Goal: Task Accomplishment & Management: Use online tool/utility

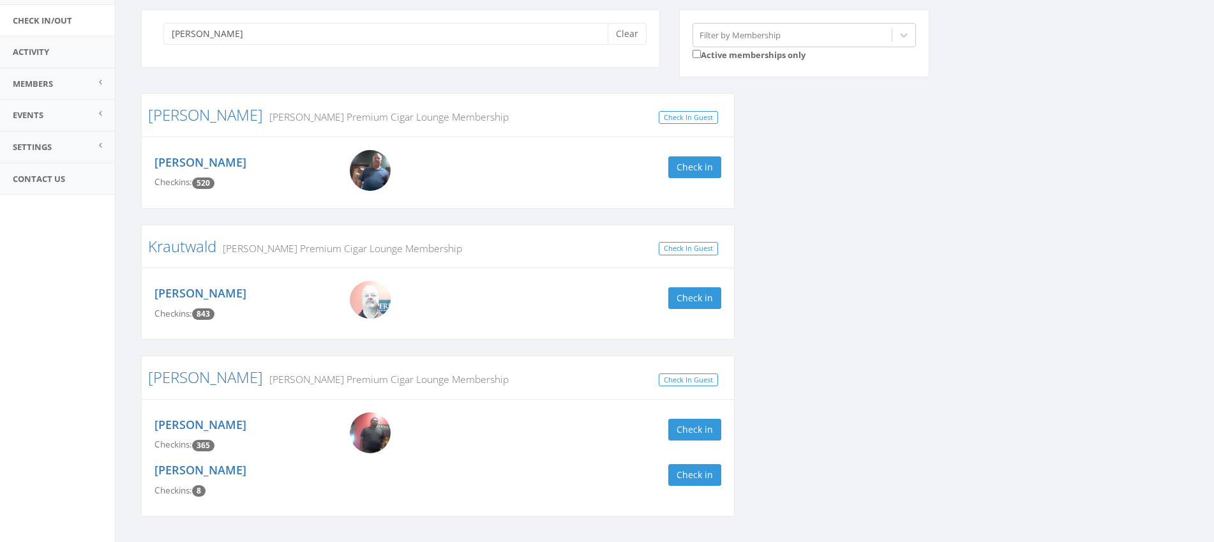
scroll to position [135, 0]
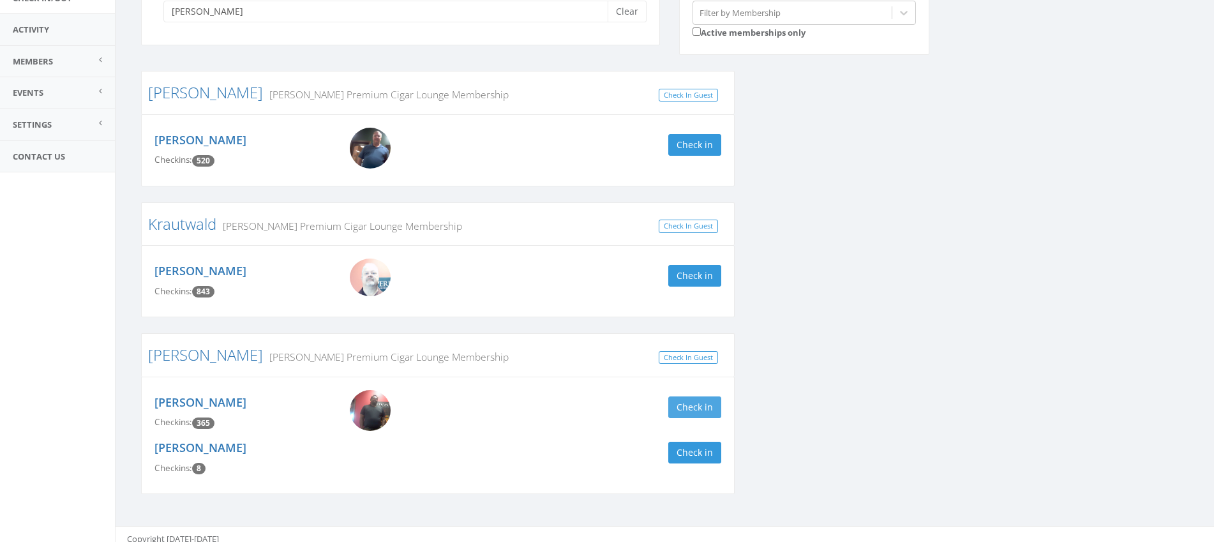
type input "[PERSON_NAME]"
click at [694, 410] on button "Check in" at bounding box center [694, 407] width 53 height 22
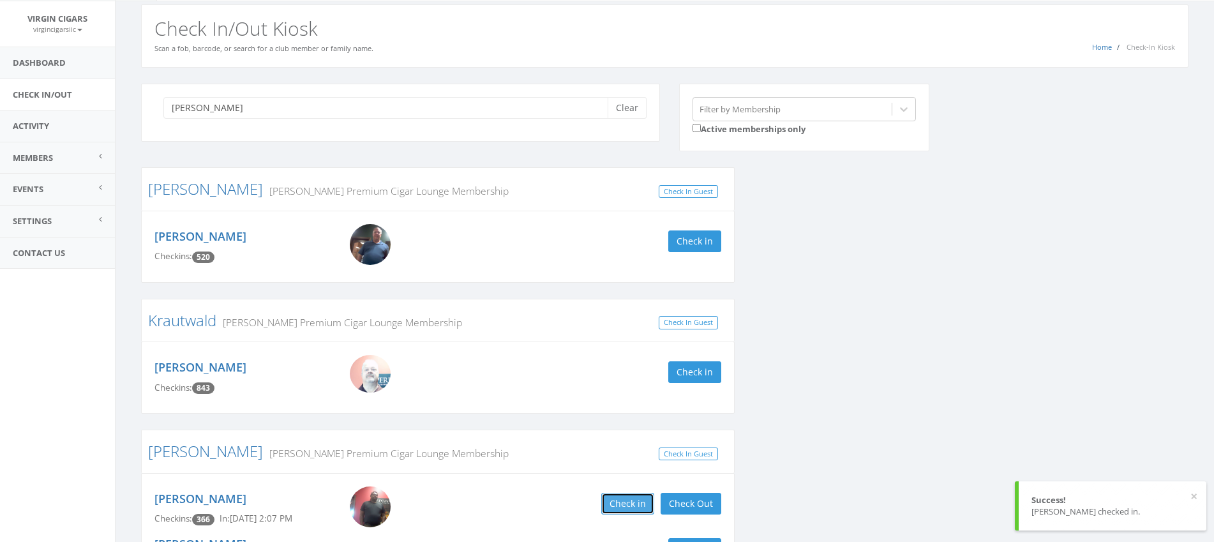
scroll to position [0, 0]
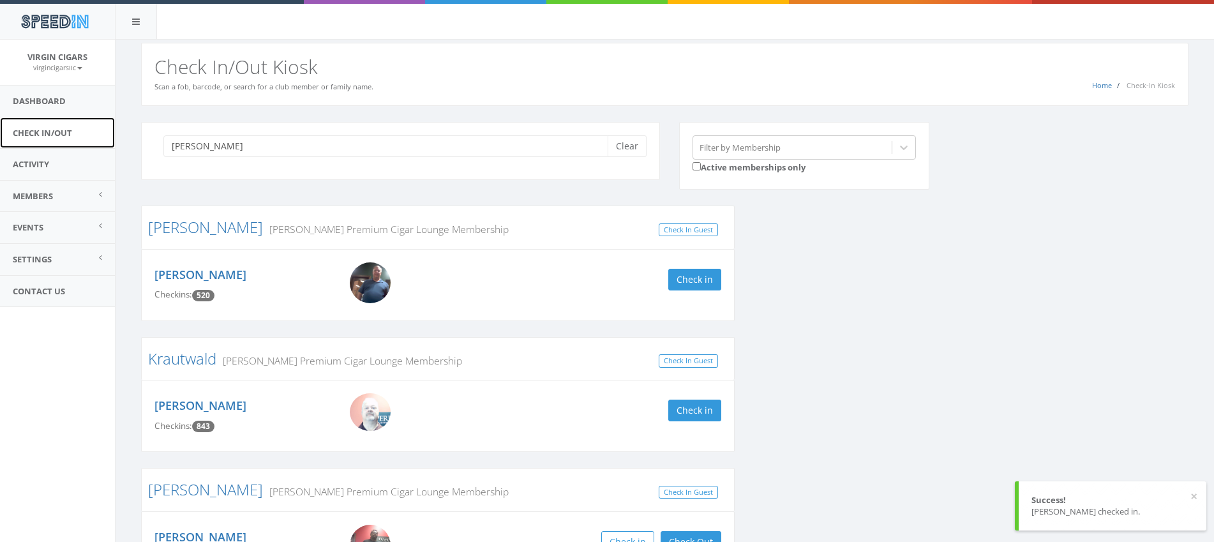
click at [66, 135] on link "Check In/Out" at bounding box center [57, 132] width 115 height 31
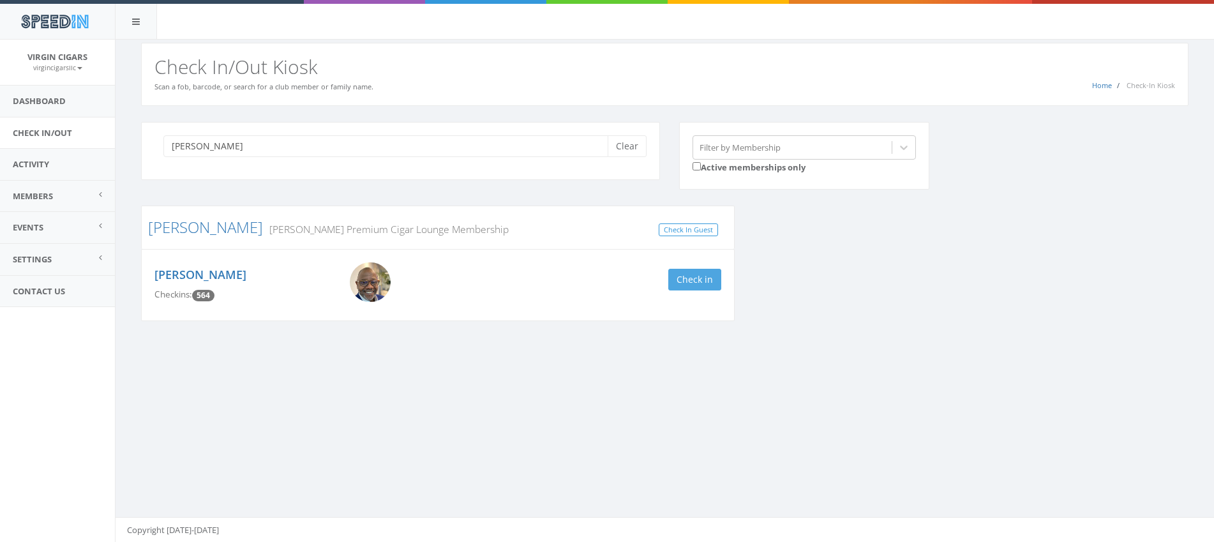
type input "gresh"
click at [709, 282] on button "Check in" at bounding box center [694, 280] width 53 height 22
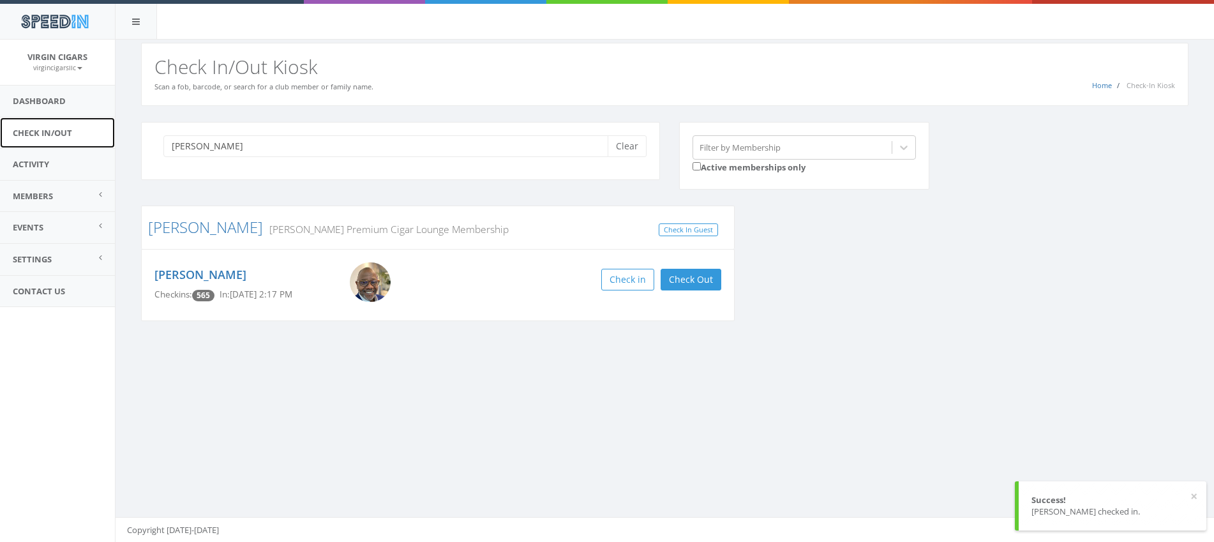
click at [59, 136] on link "Check In/Out" at bounding box center [57, 132] width 115 height 31
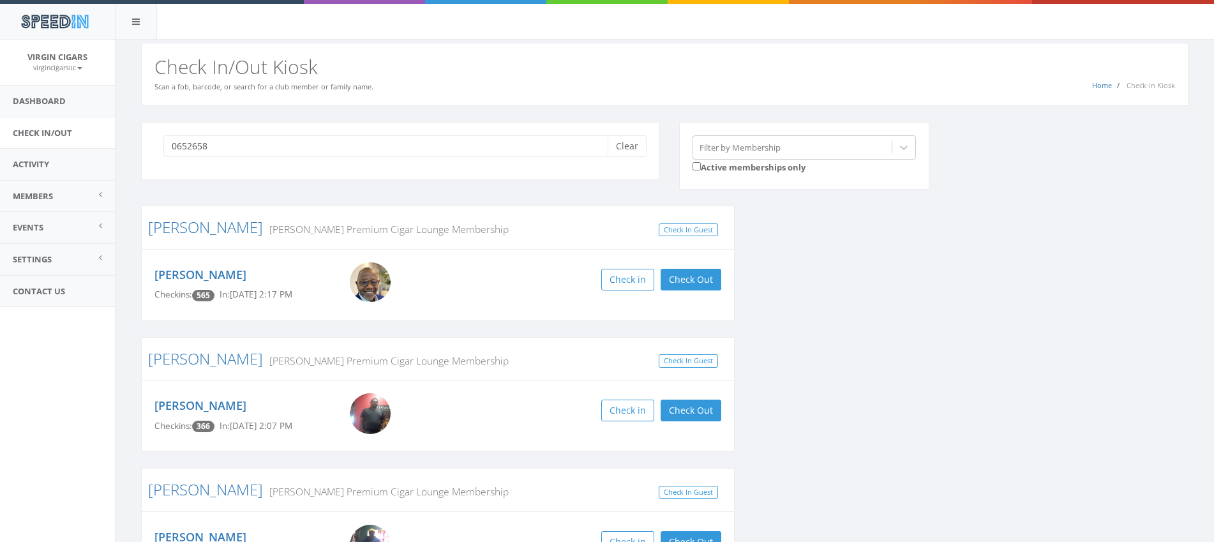
type input "06526588"
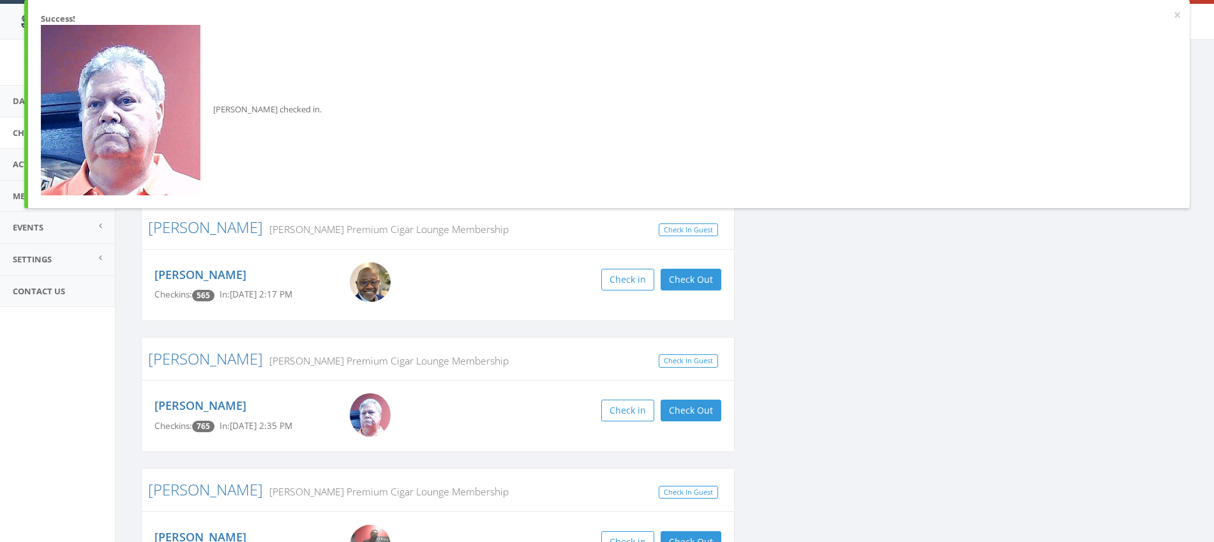
click at [1186, 15] on div "× Success! Michael Krohn checked in." at bounding box center [606, 104] width 1165 height 208
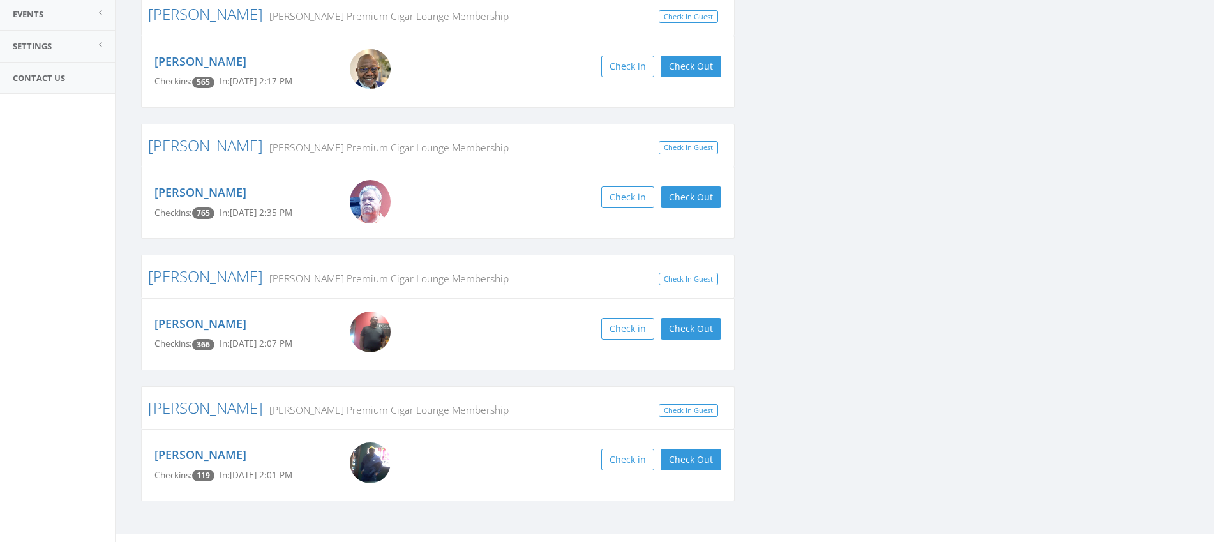
scroll to position [230, 0]
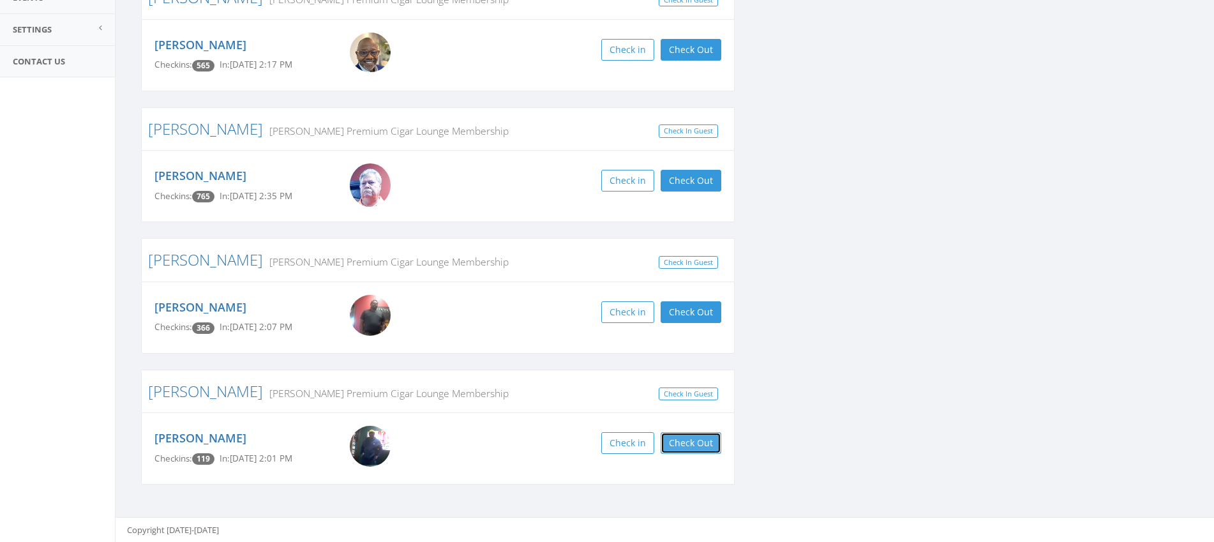
drag, startPoint x: 687, startPoint y: 443, endPoint x: 685, endPoint y: 436, distance: 6.5
click at [686, 436] on button "Check Out" at bounding box center [690, 443] width 61 height 22
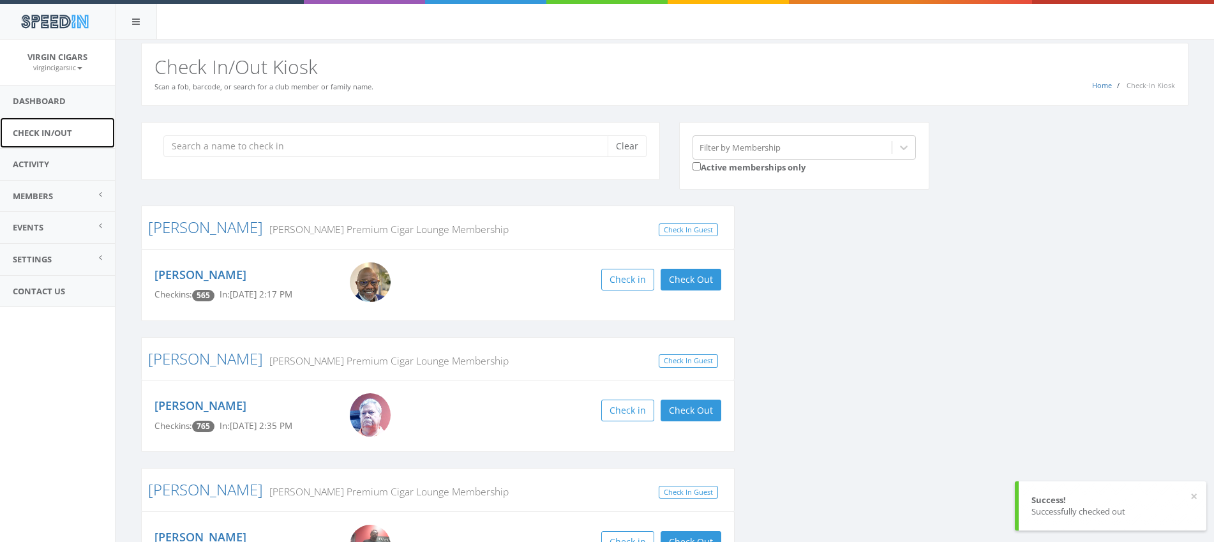
scroll to position [1, 0]
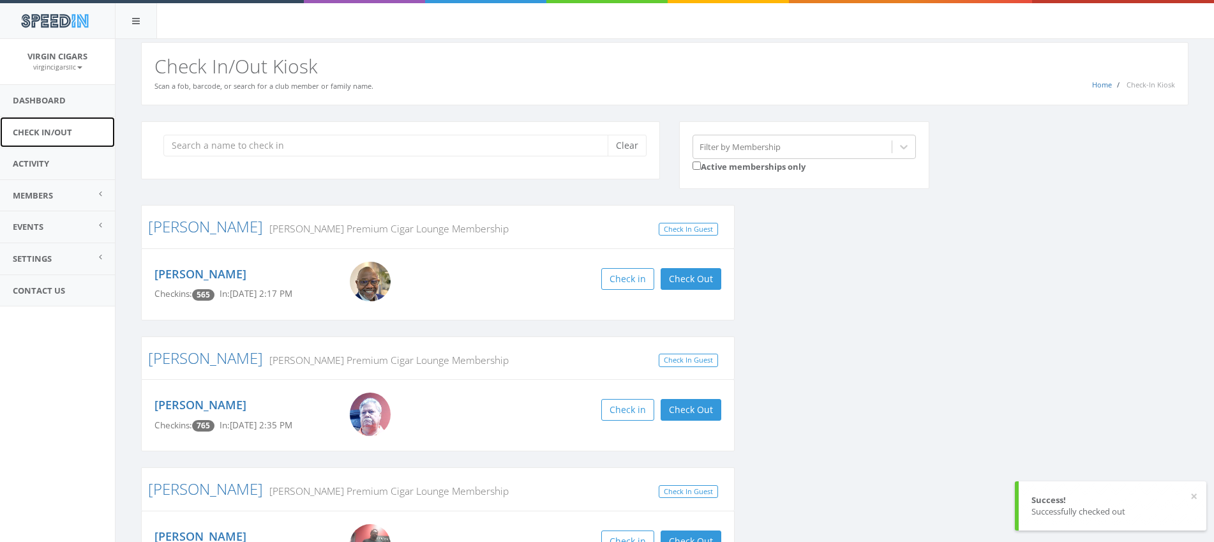
click at [36, 135] on link "Check In/Out" at bounding box center [57, 132] width 115 height 31
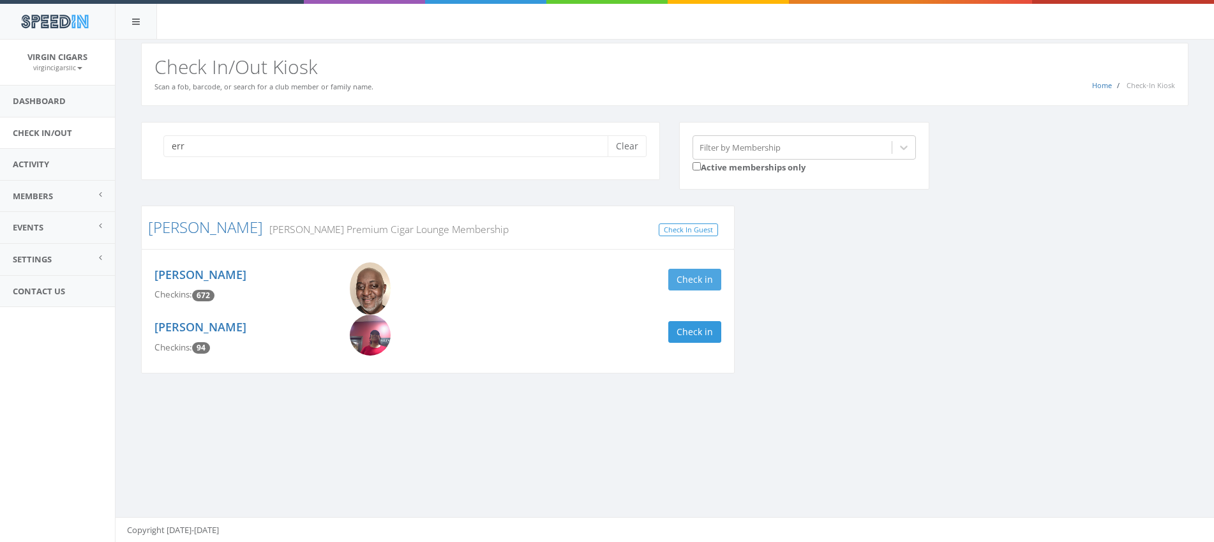
type input "err"
click at [688, 282] on button "Check in" at bounding box center [694, 280] width 53 height 22
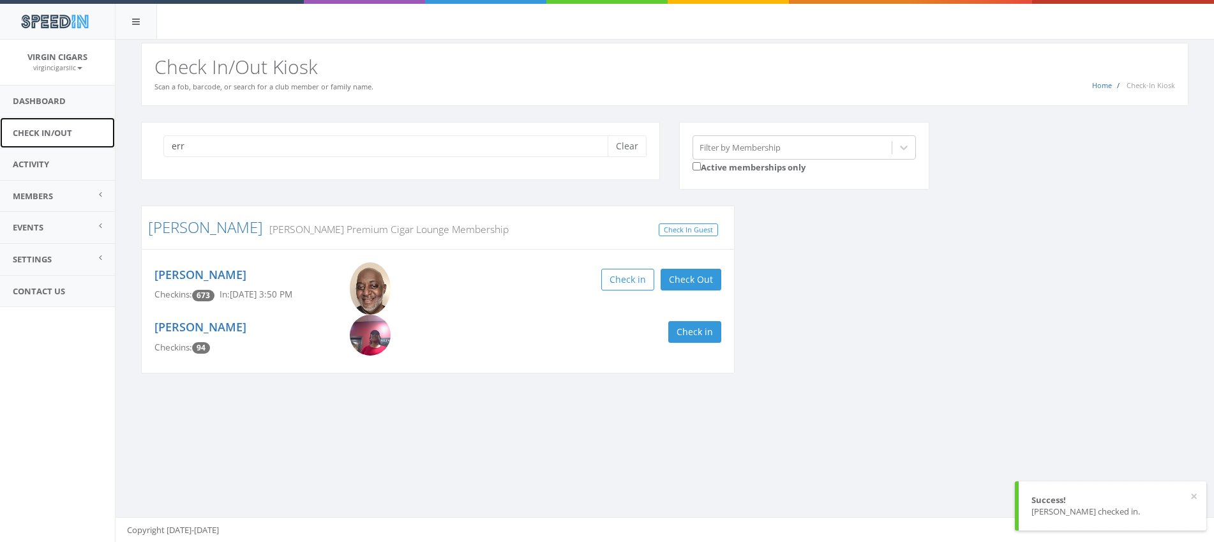
click at [54, 130] on link "Check In/Out" at bounding box center [57, 132] width 115 height 31
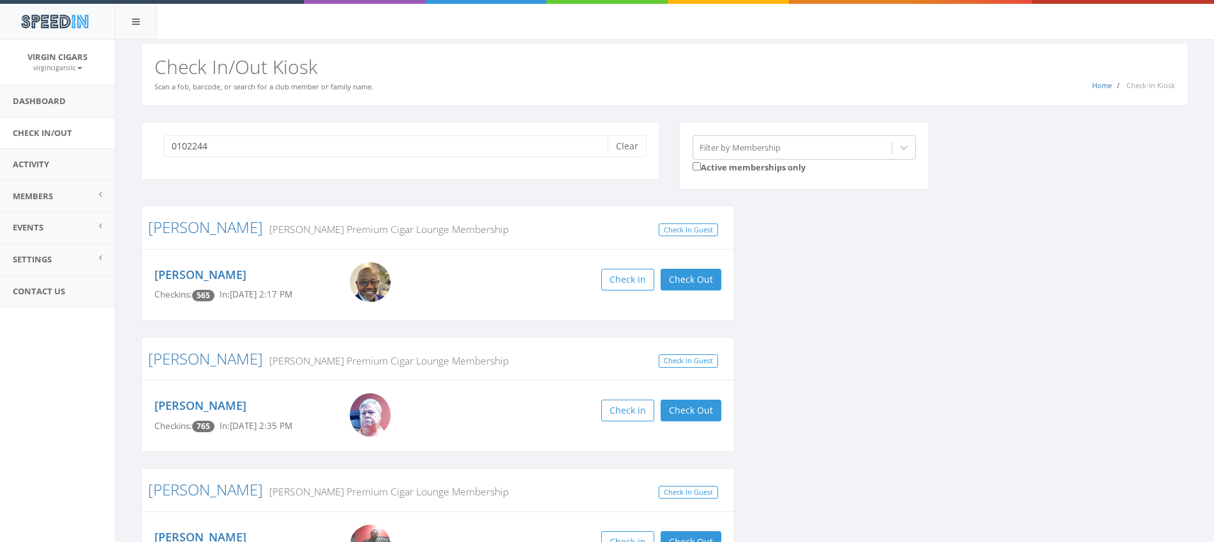
type input "01022447"
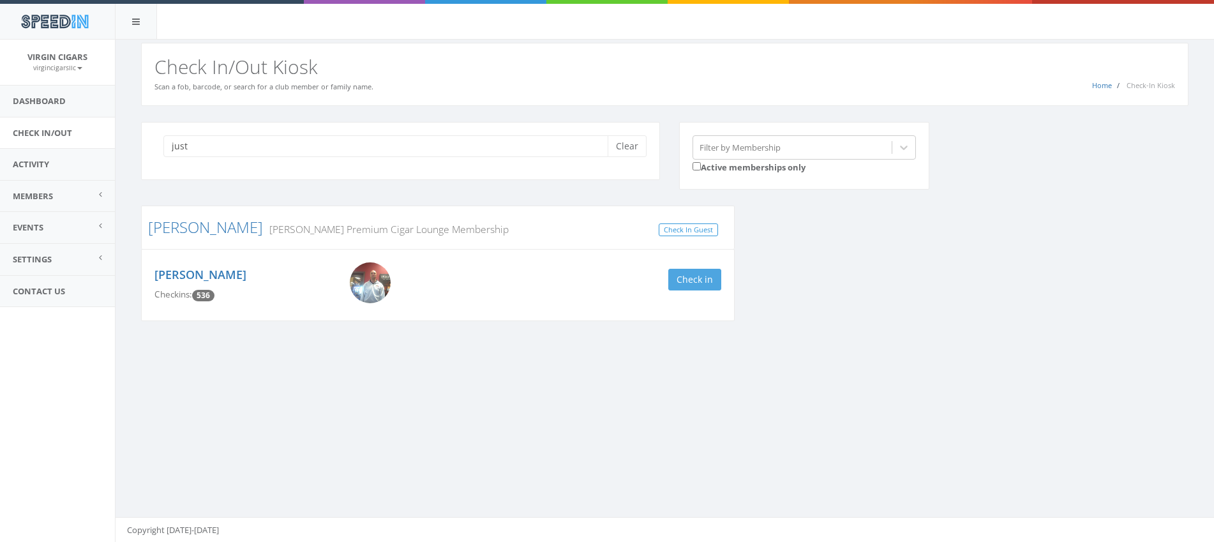
type input "just"
click at [685, 274] on button "Check in" at bounding box center [694, 280] width 53 height 22
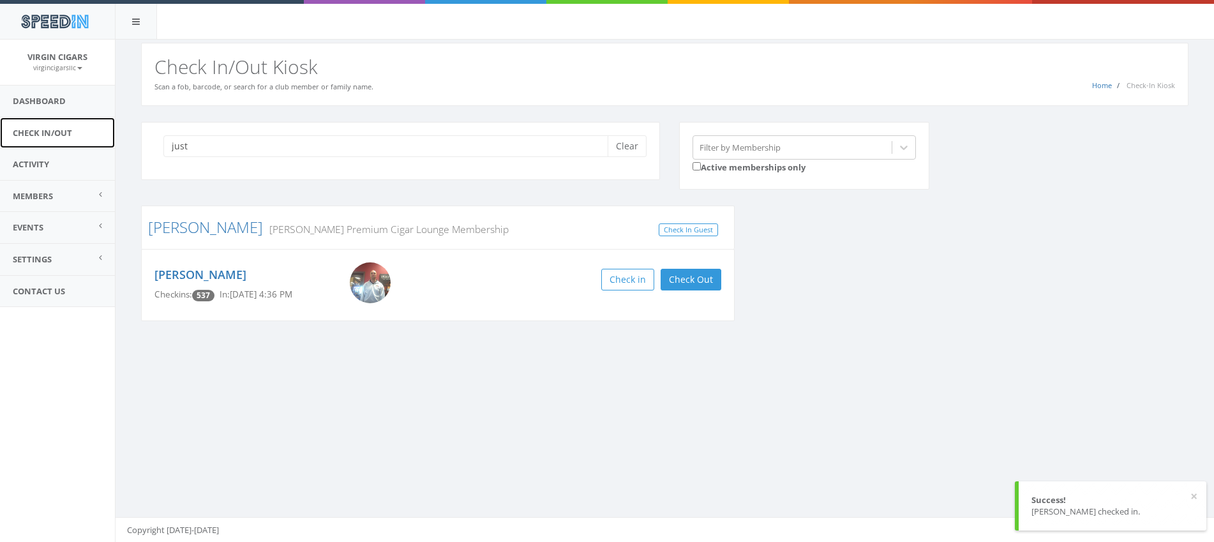
click at [66, 130] on link "Check In/Out" at bounding box center [57, 132] width 115 height 31
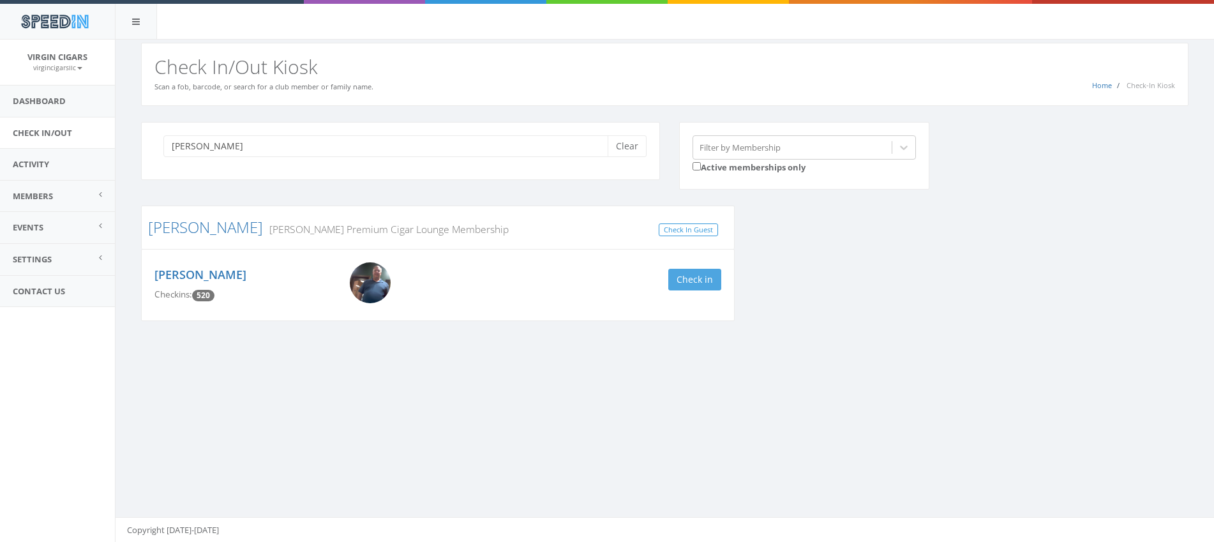
type input "hower"
click at [699, 286] on button "Check in" at bounding box center [694, 280] width 53 height 22
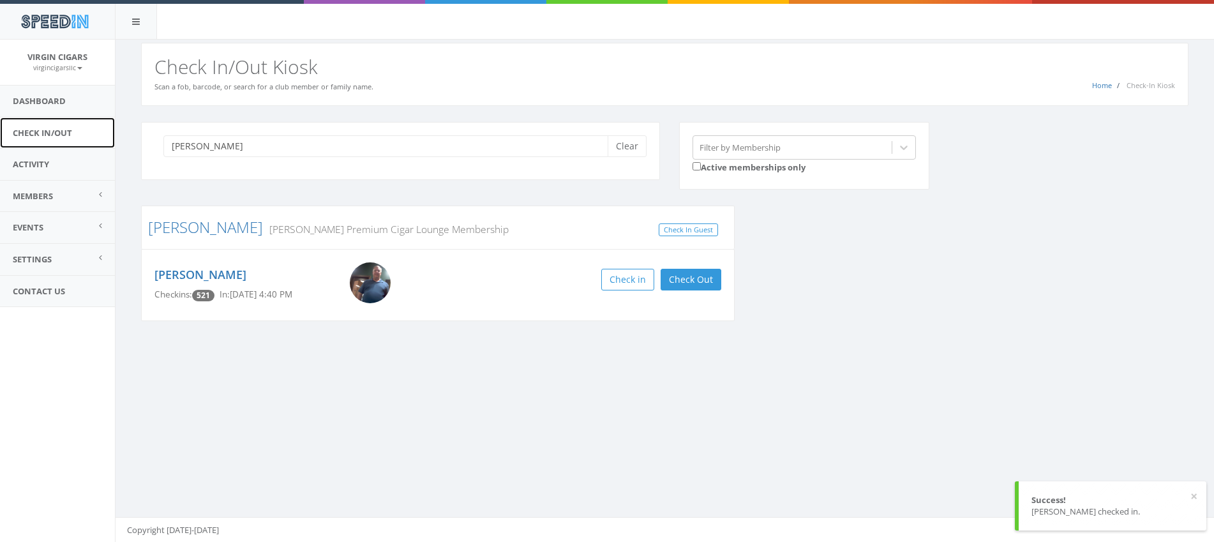
click at [26, 131] on link "Check In/Out" at bounding box center [57, 132] width 115 height 31
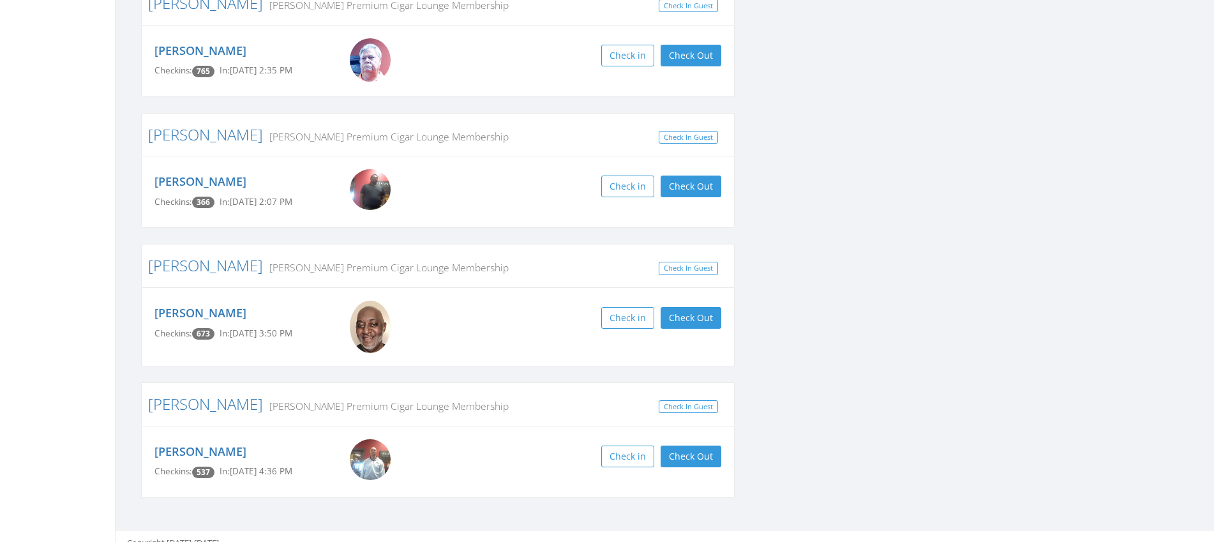
scroll to position [500, 0]
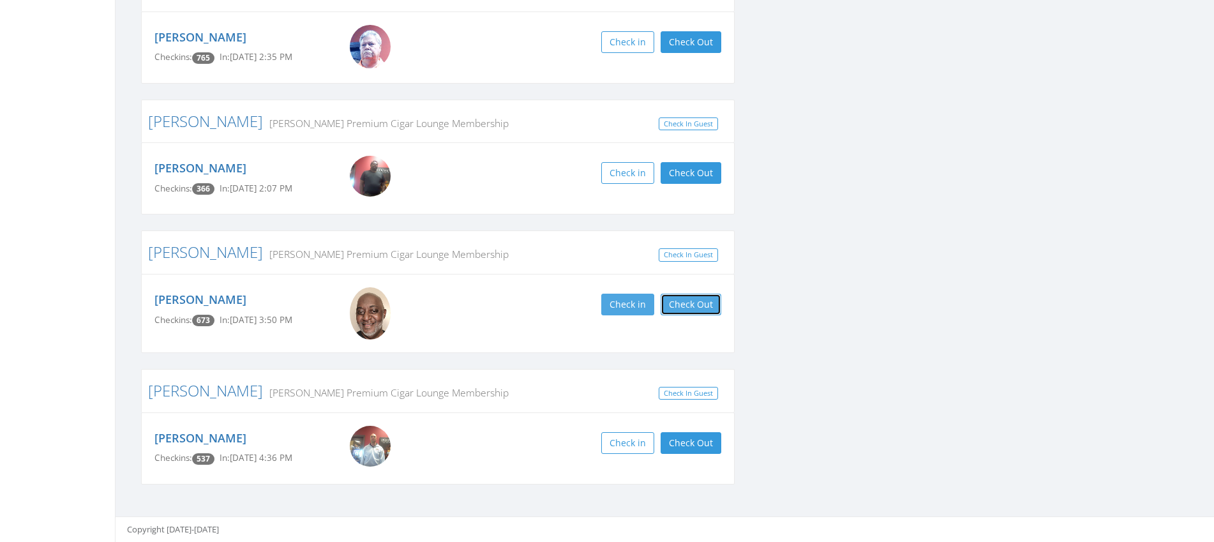
drag, startPoint x: 707, startPoint y: 302, endPoint x: 652, endPoint y: 301, distance: 54.9
click at [710, 301] on button "Check Out" at bounding box center [690, 305] width 61 height 22
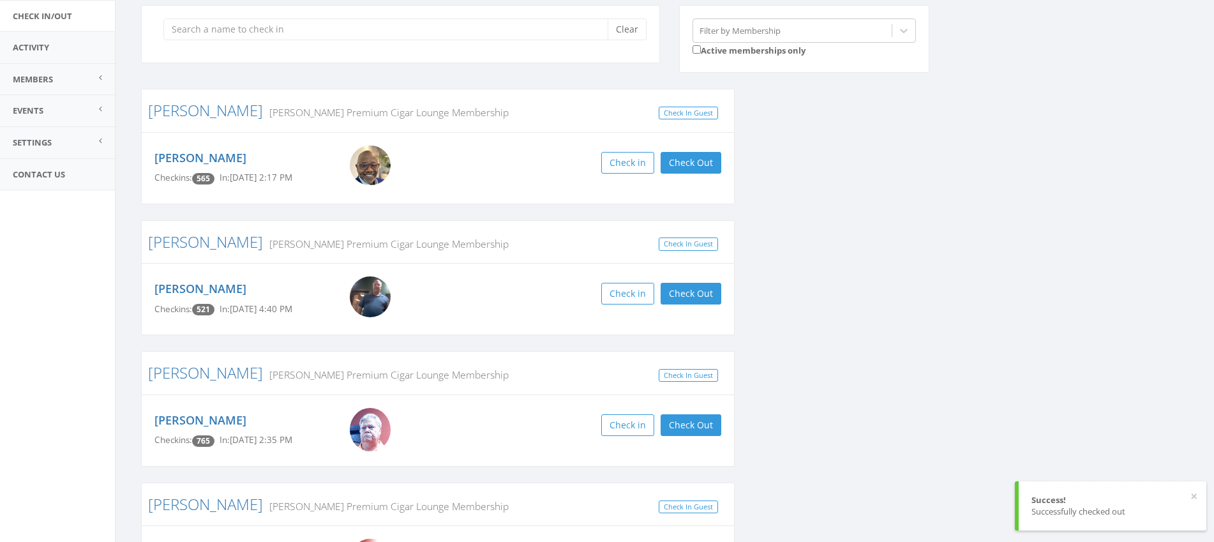
scroll to position [0, 0]
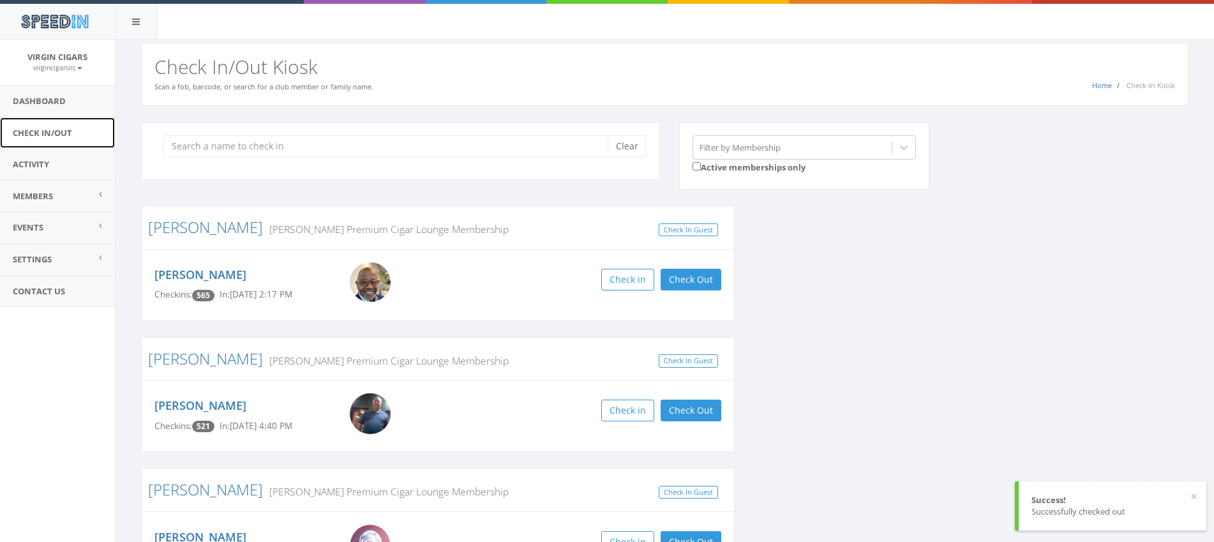
click at [43, 133] on link "Check In/Out" at bounding box center [57, 132] width 115 height 31
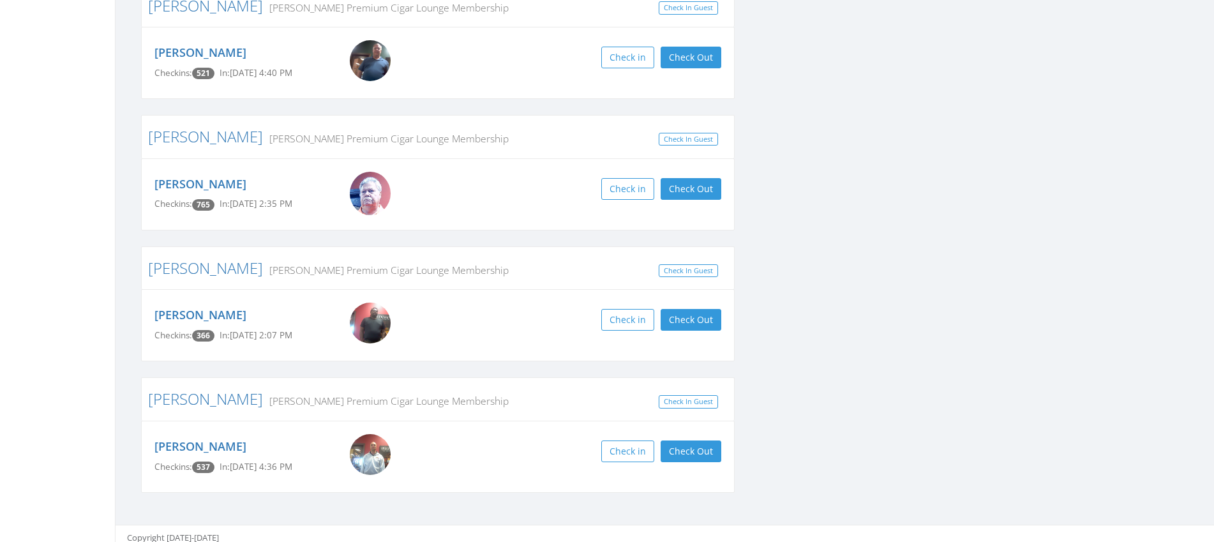
scroll to position [361, 0]
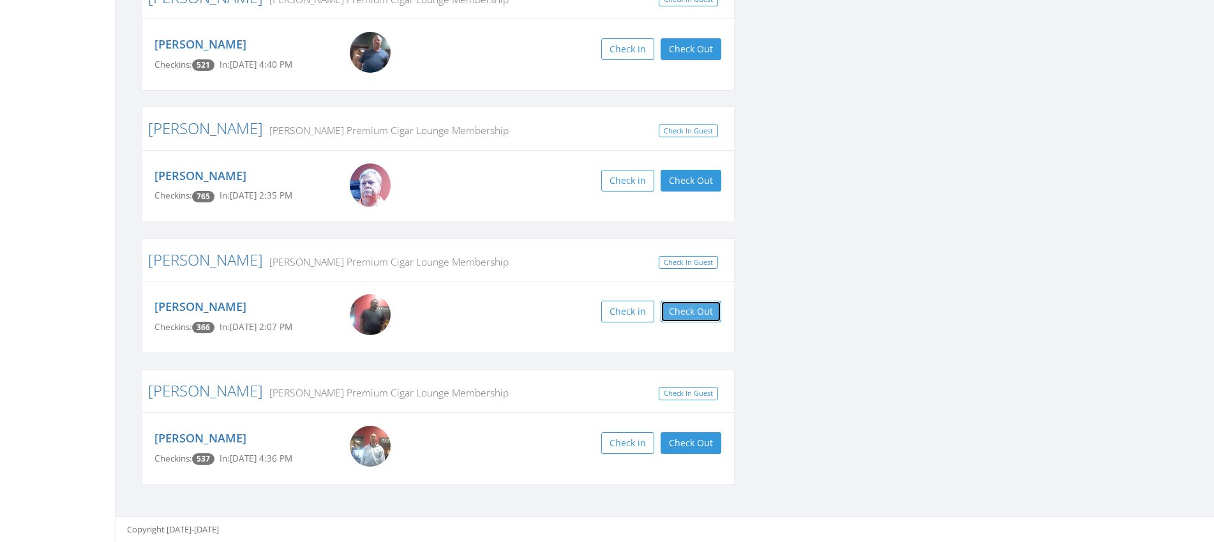
click at [685, 314] on button "Check Out" at bounding box center [690, 312] width 61 height 22
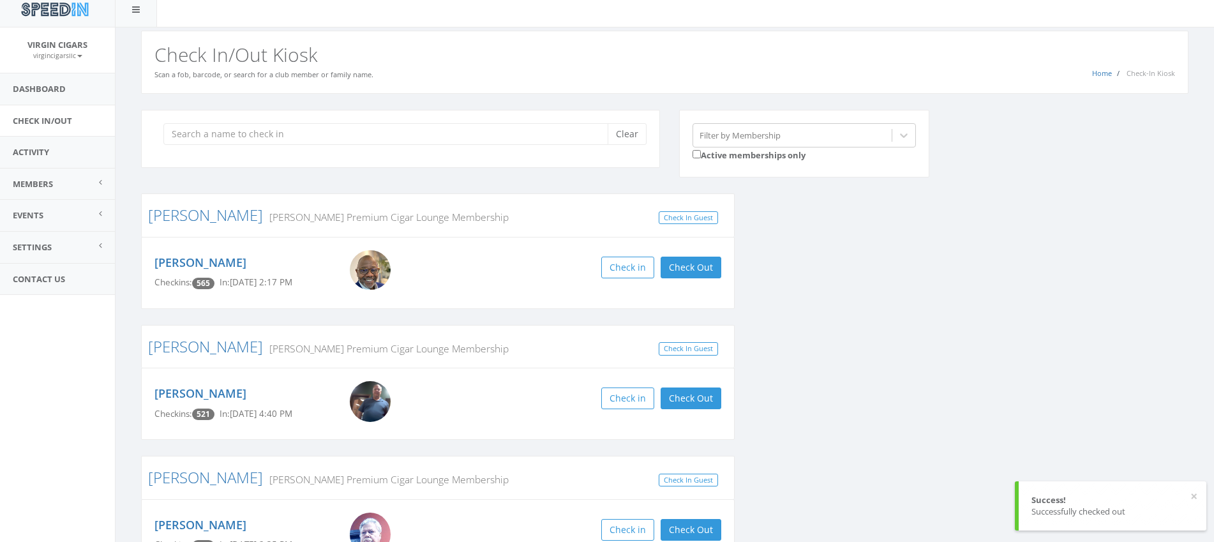
scroll to position [0, 0]
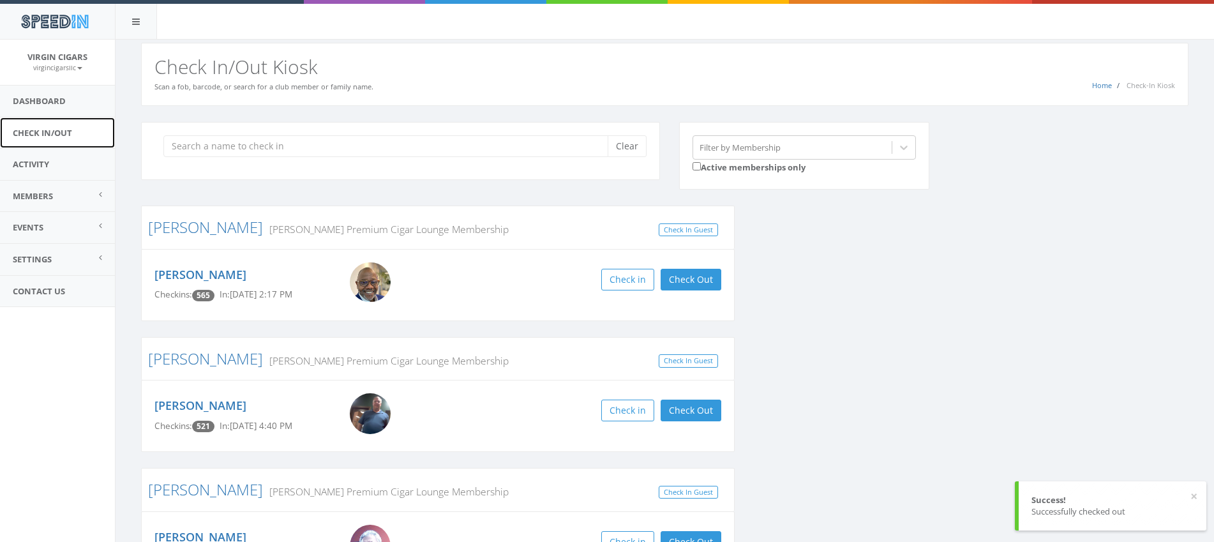
click at [58, 131] on link "Check In/Out" at bounding box center [57, 132] width 115 height 31
